Goal: Find specific page/section: Find specific page/section

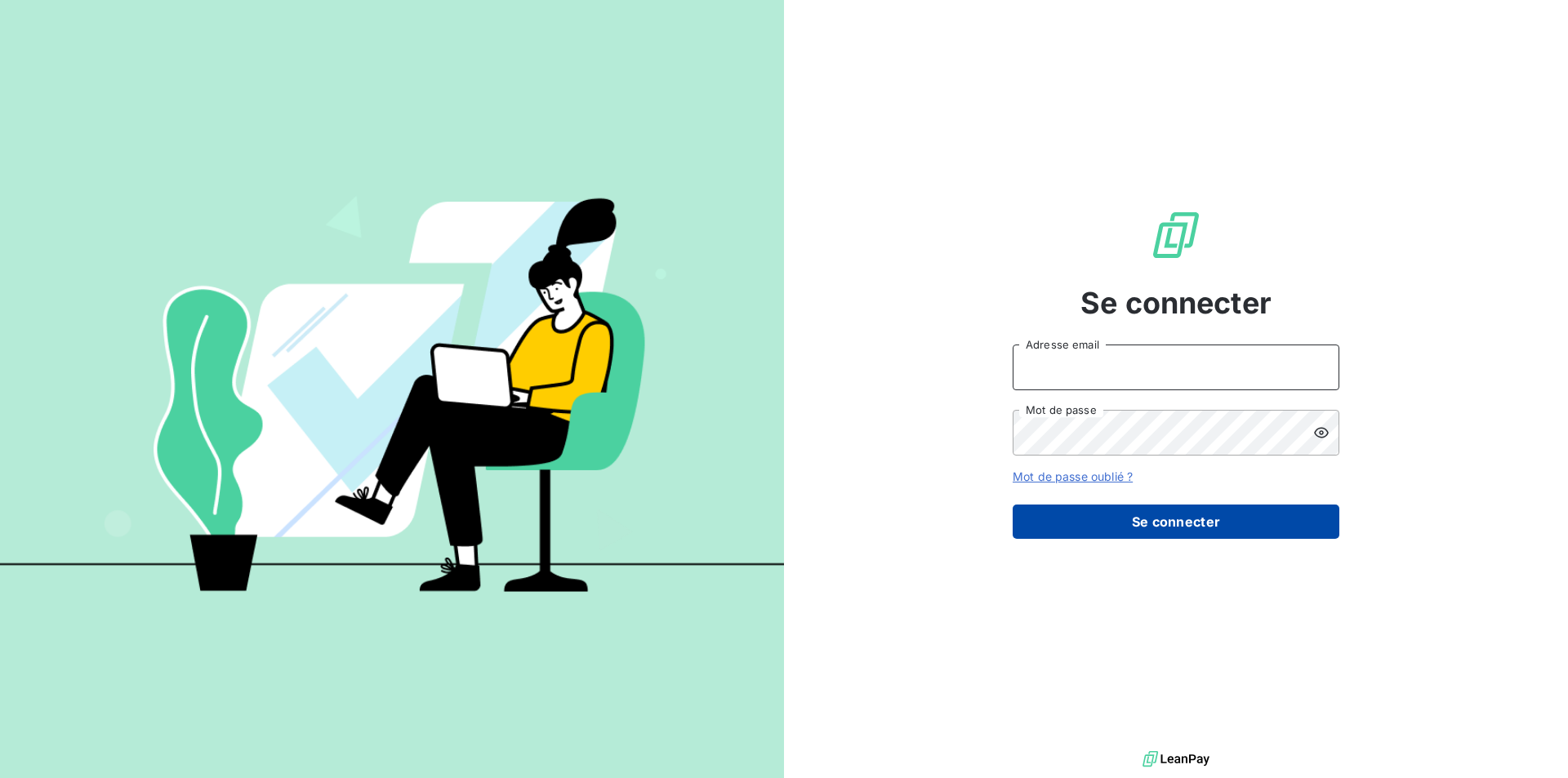
type input "[EMAIL_ADDRESS][DOMAIN_NAME]"
click at [1285, 520] on button "Se connecter" at bounding box center [1176, 522] width 327 height 35
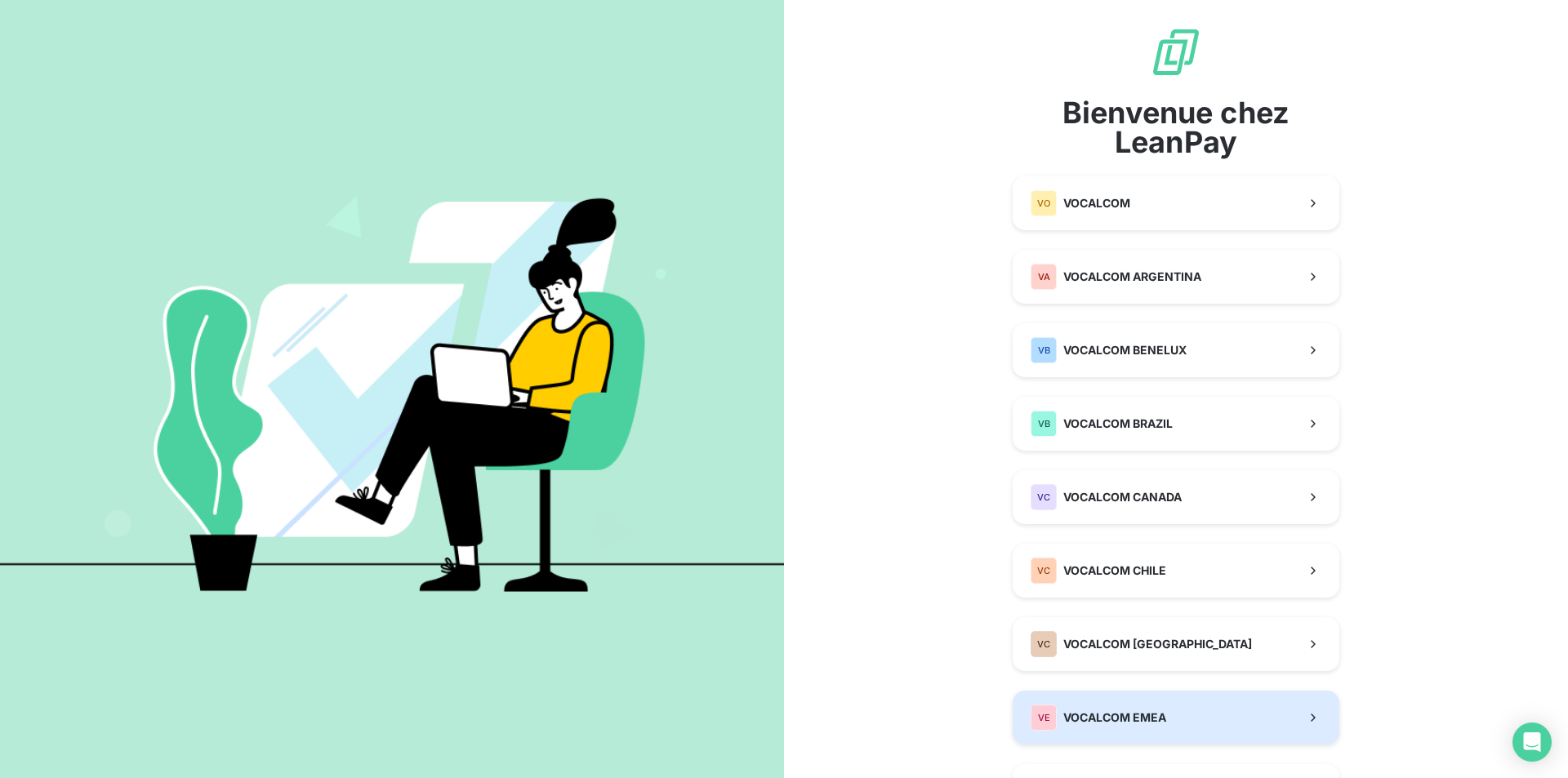
click at [1140, 723] on span "VOCALCOM EMEA" at bounding box center [1114, 717] width 103 height 16
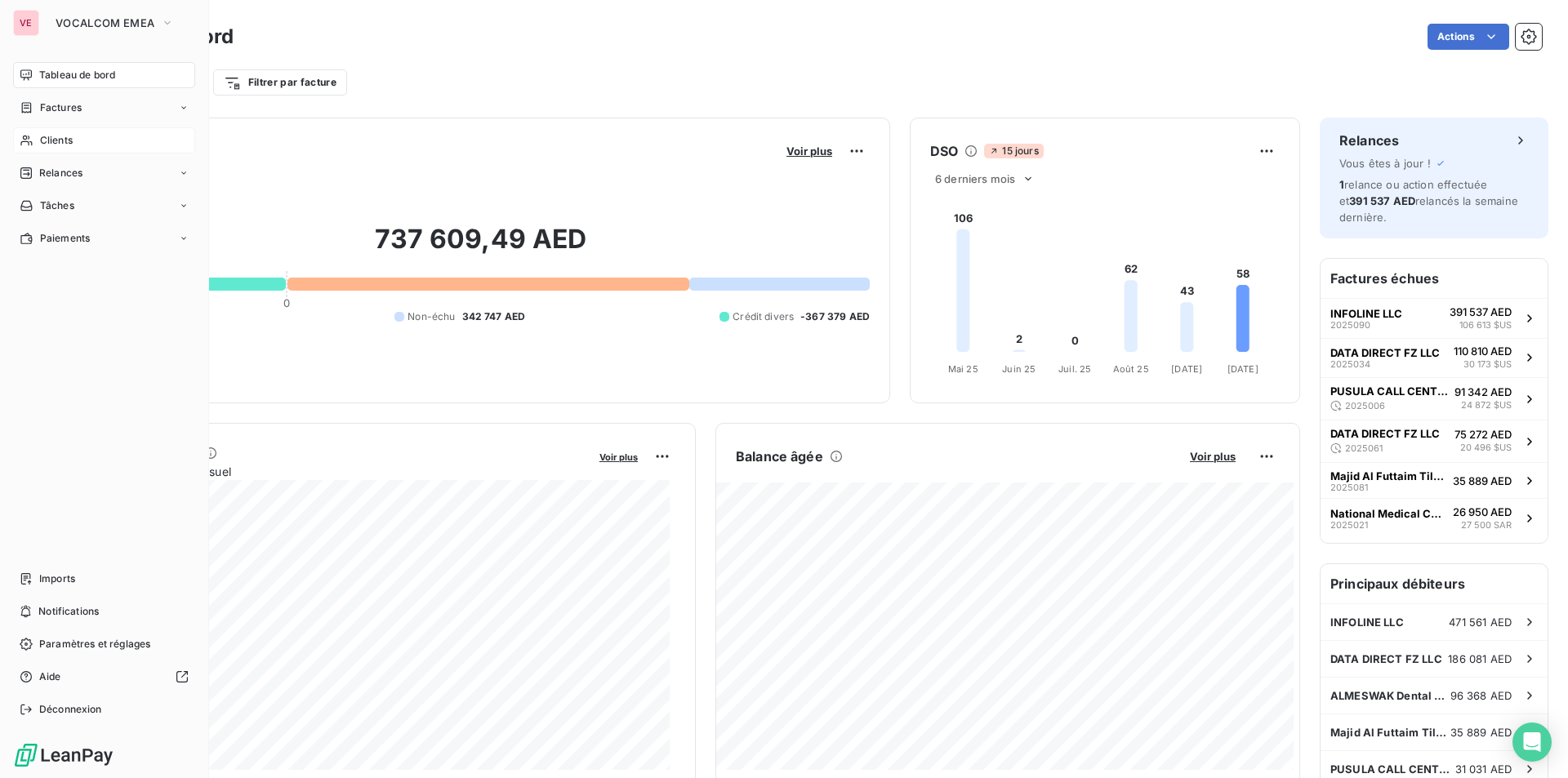
click at [65, 139] on span "Clients" at bounding box center [56, 140] width 33 height 15
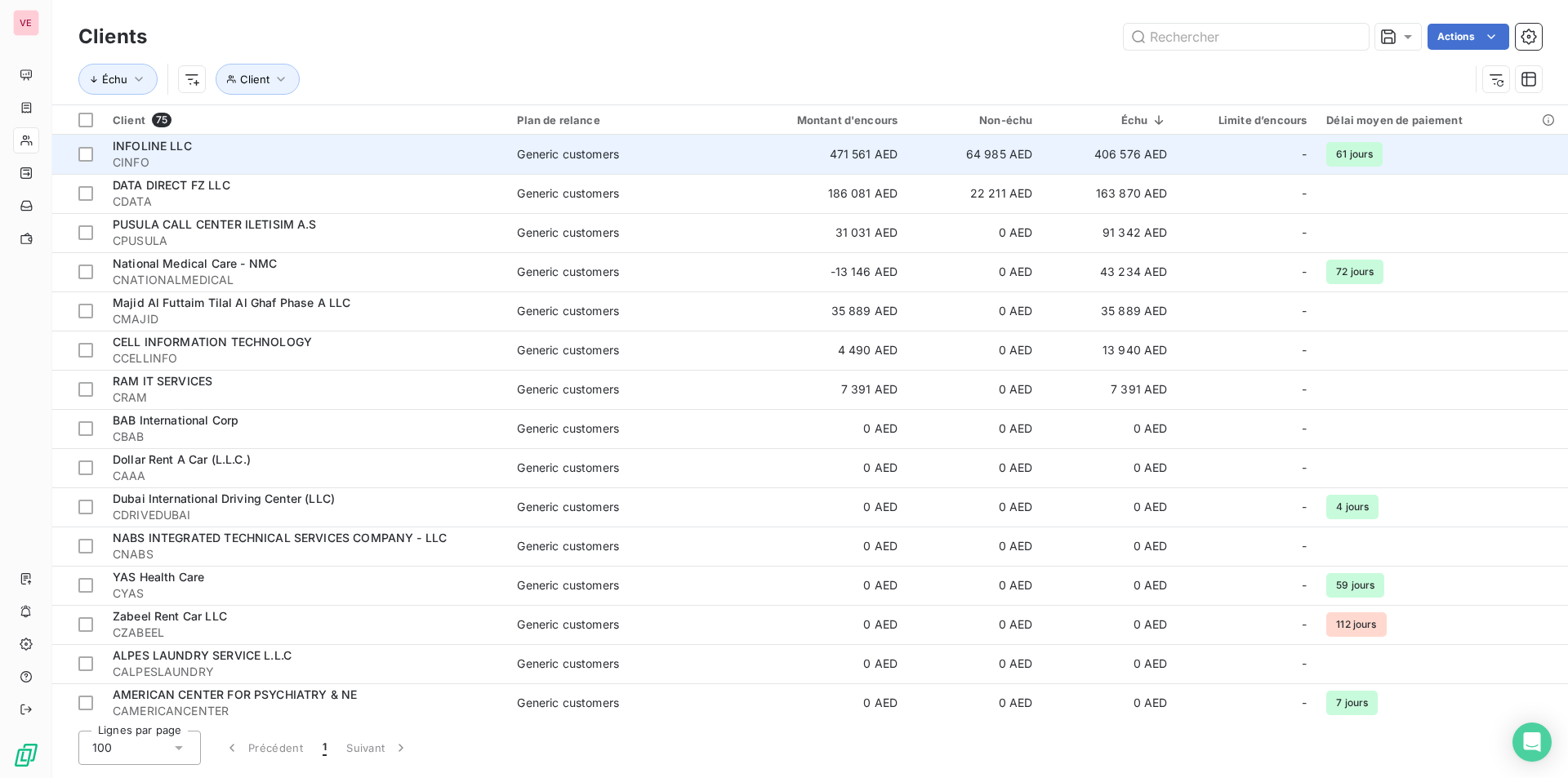
click at [1113, 151] on td "406 576 AED" at bounding box center [1108, 154] width 134 height 39
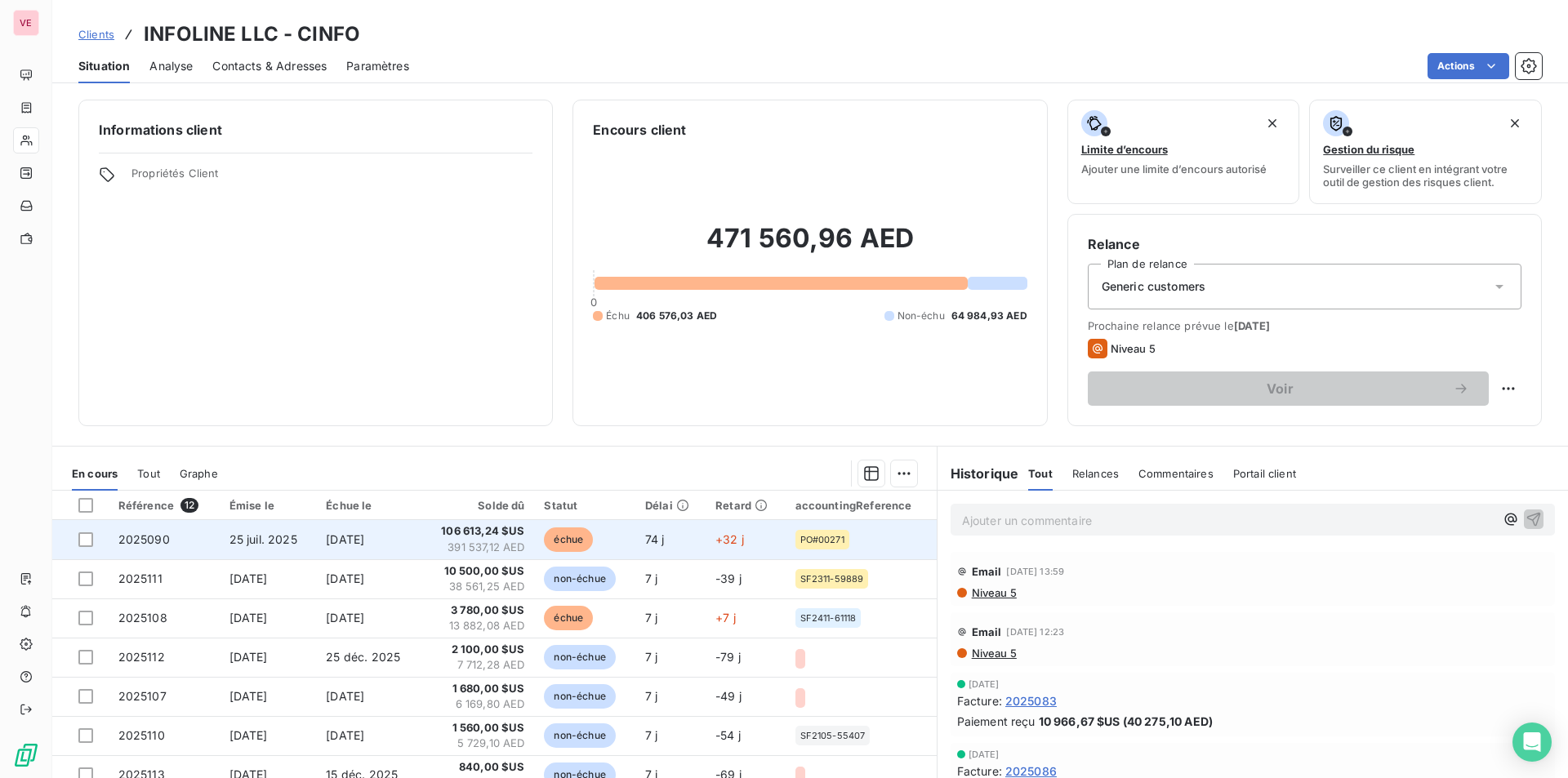
click at [470, 532] on span "106 613,24 $US" at bounding box center [477, 532] width 95 height 16
